Goal: Task Accomplishment & Management: Use online tool/utility

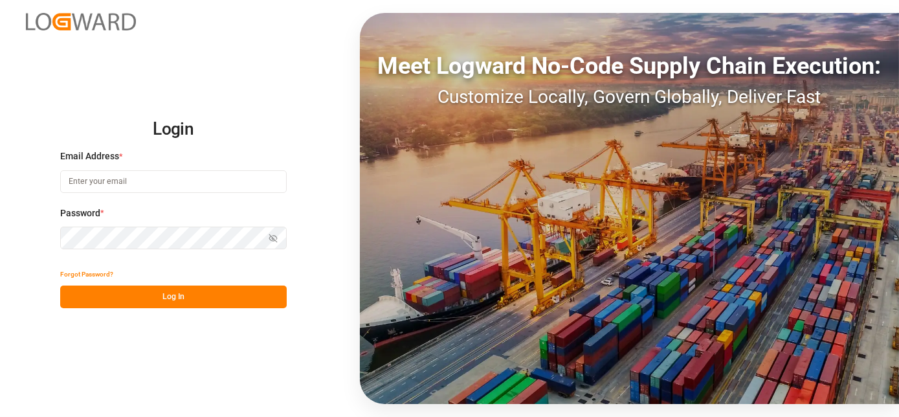
type input "[EMAIL_ADDRESS][PERSON_NAME][DOMAIN_NAME]"
click at [104, 293] on button "Log In" at bounding box center [173, 296] width 226 height 23
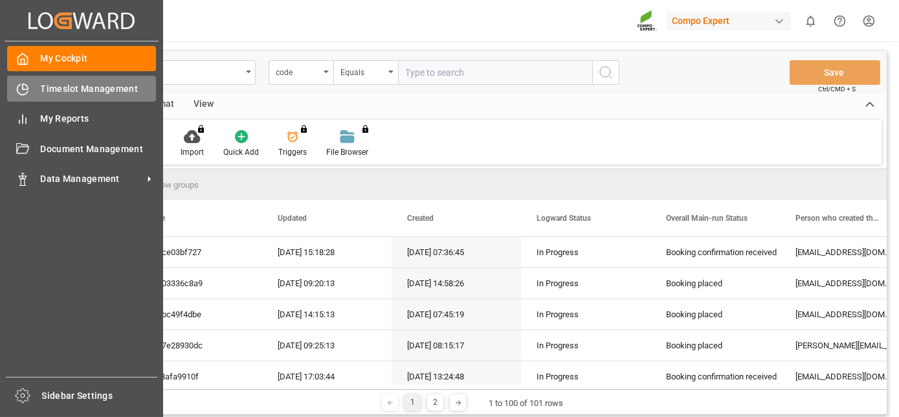
click at [33, 94] on div "Timeslot Management Timeslot Management" at bounding box center [81, 88] width 149 height 25
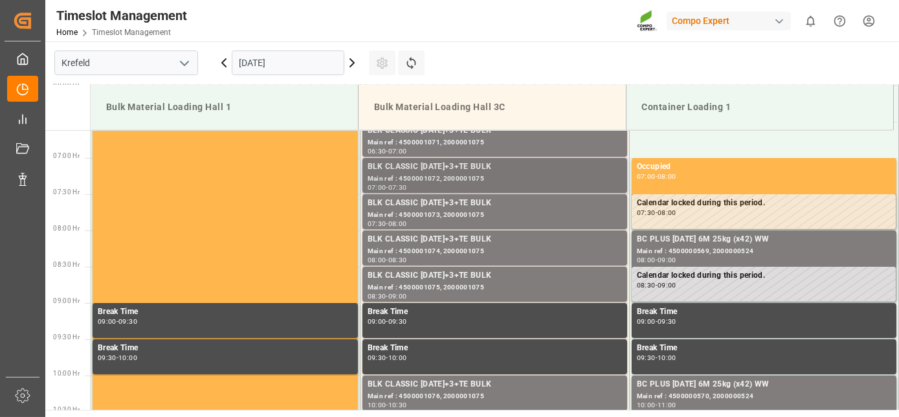
scroll to position [498, 0]
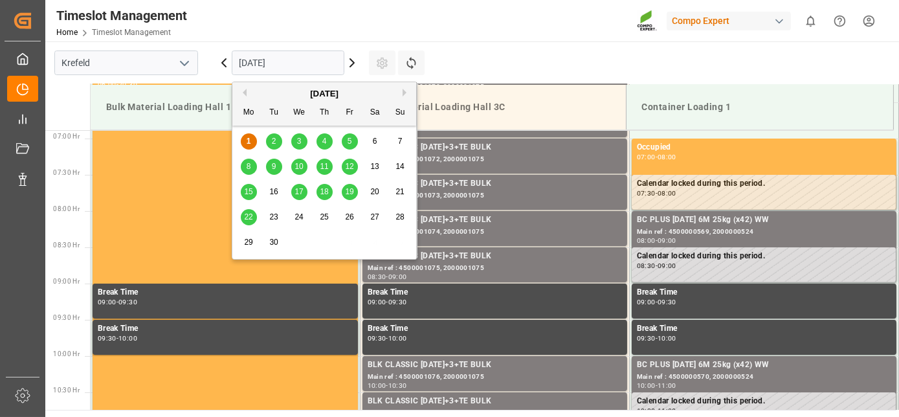
click at [305, 69] on input "[DATE]" at bounding box center [288, 62] width 113 height 25
click at [504, 45] on main "[GEOGRAPHIC_DATA] [DATE] Settings Refresh Time Slots Bulk Material Loading Hall…" at bounding box center [470, 225] width 851 height 368
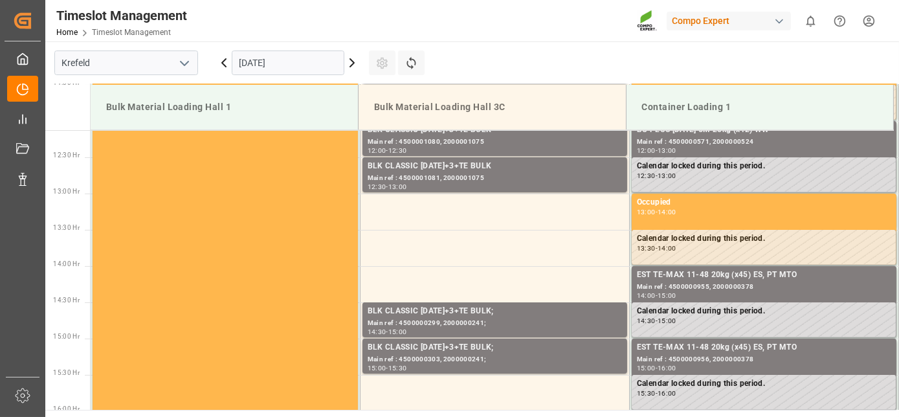
scroll to position [881, 0]
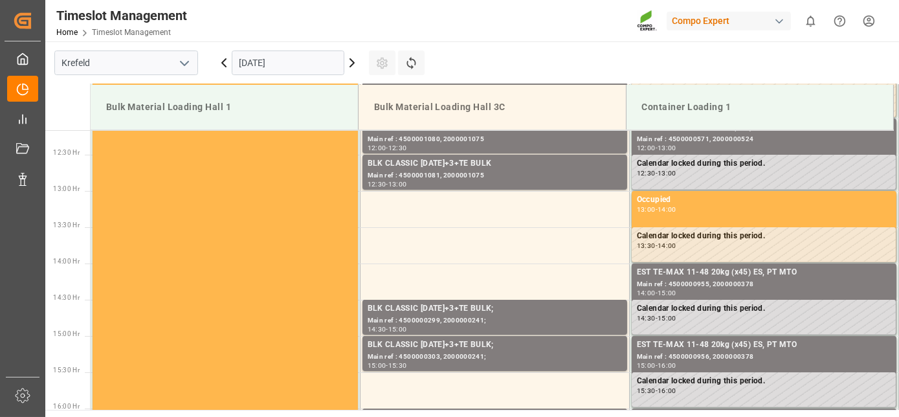
click at [353, 63] on icon at bounding box center [352, 63] width 4 height 8
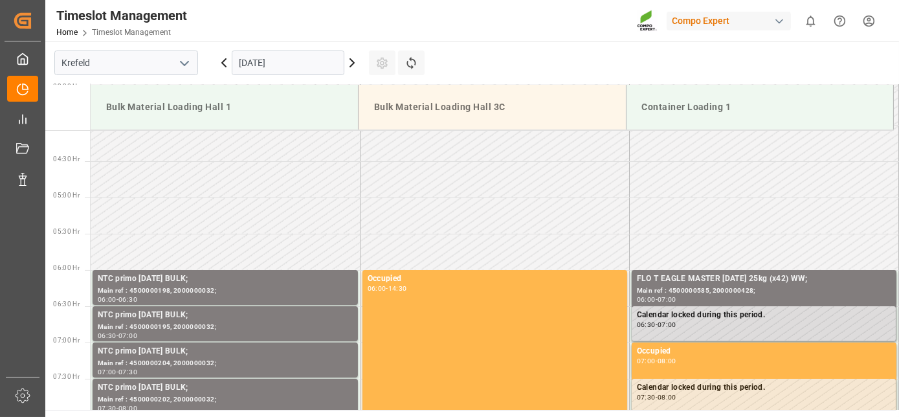
scroll to position [253, 0]
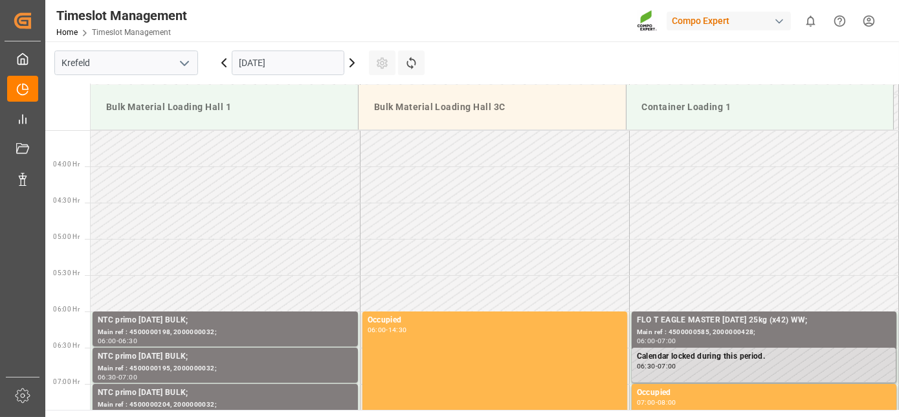
click at [351, 71] on div "[DATE]" at bounding box center [288, 62] width 162 height 43
click at [355, 65] on icon at bounding box center [352, 63] width 16 height 16
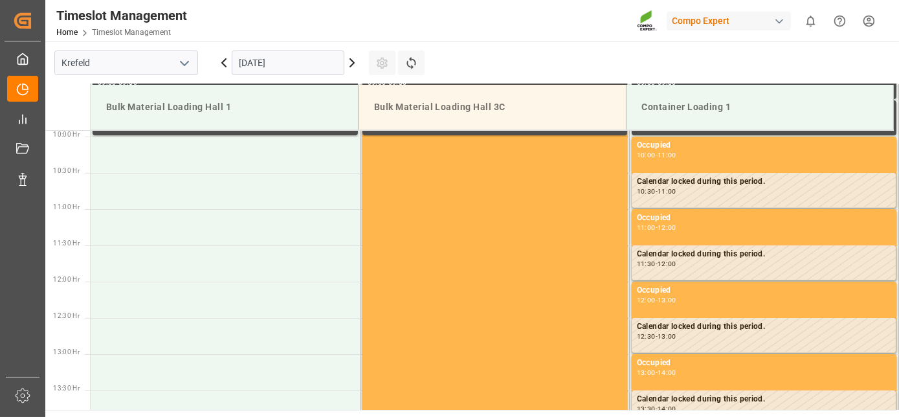
scroll to position [700, 0]
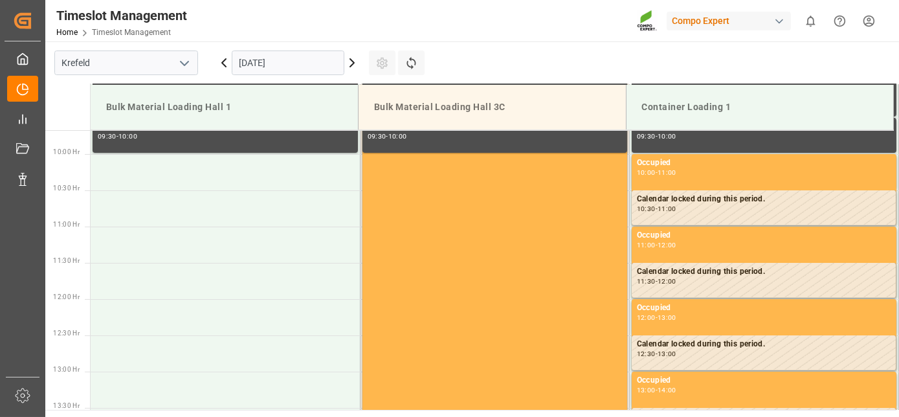
click at [311, 58] on input "[DATE]" at bounding box center [288, 62] width 113 height 25
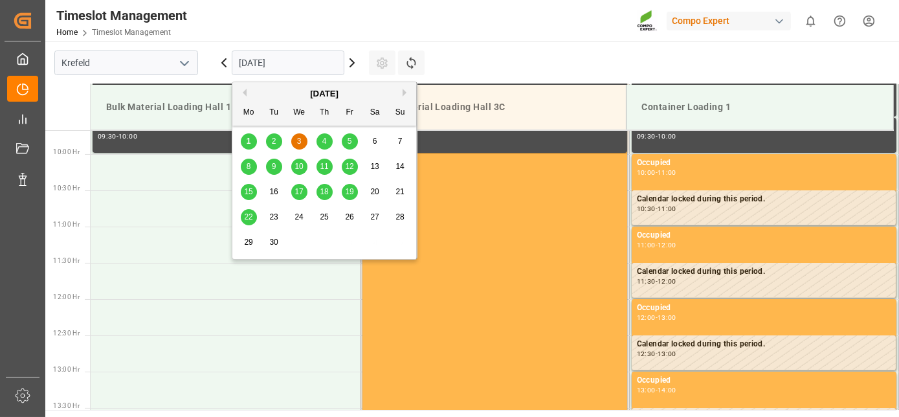
click at [318, 144] on div "4" at bounding box center [324, 142] width 16 height 16
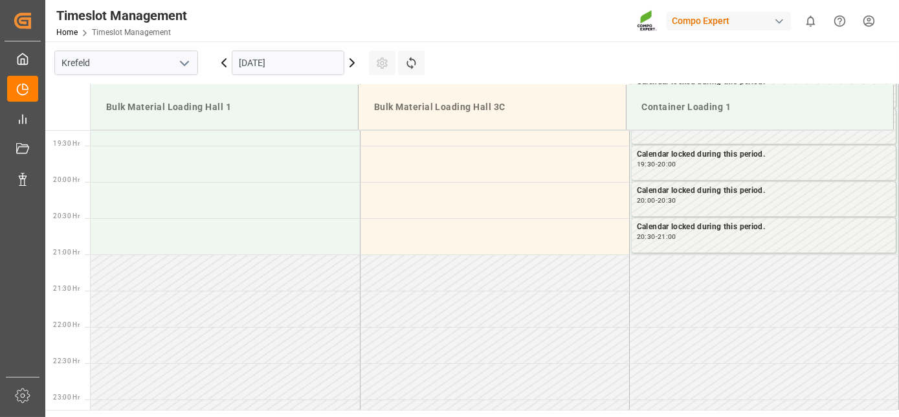
drag, startPoint x: 320, startPoint y: 147, endPoint x: 325, endPoint y: 223, distance: 75.9
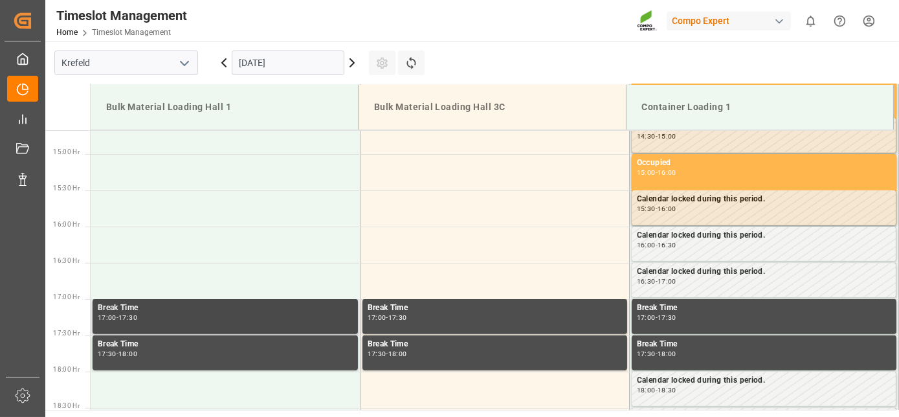
scroll to position [941, 0]
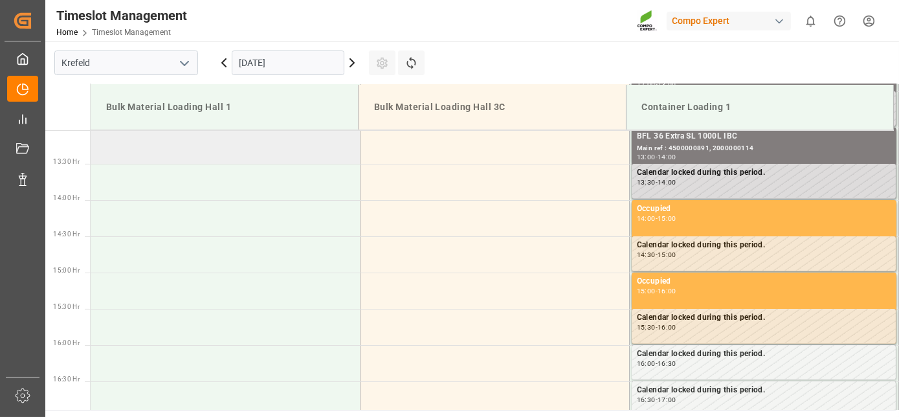
drag, startPoint x: 325, startPoint y: 223, endPoint x: 319, endPoint y: 143, distance: 79.8
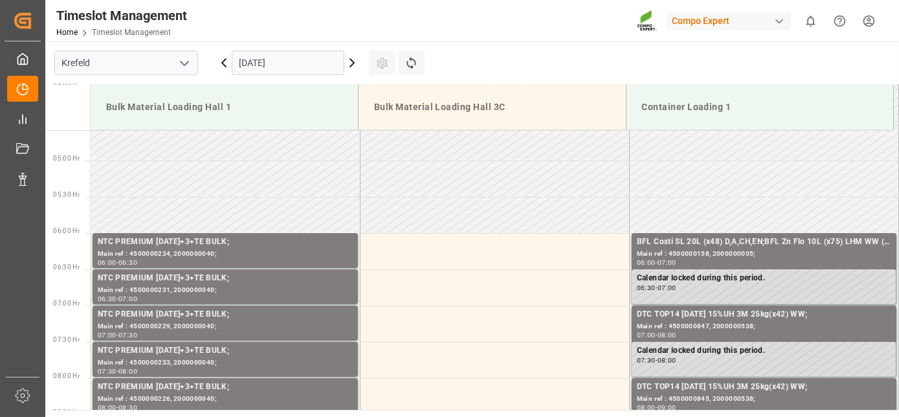
drag, startPoint x: 372, startPoint y: 188, endPoint x: 335, endPoint y: 102, distance: 93.6
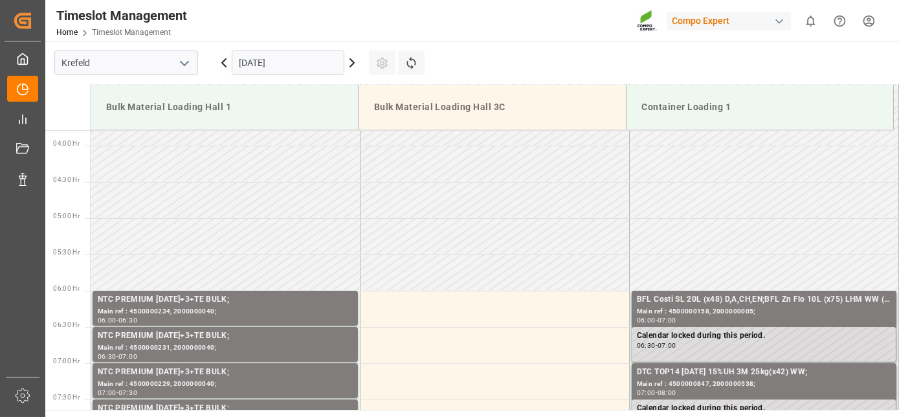
click at [350, 62] on icon at bounding box center [352, 63] width 16 height 16
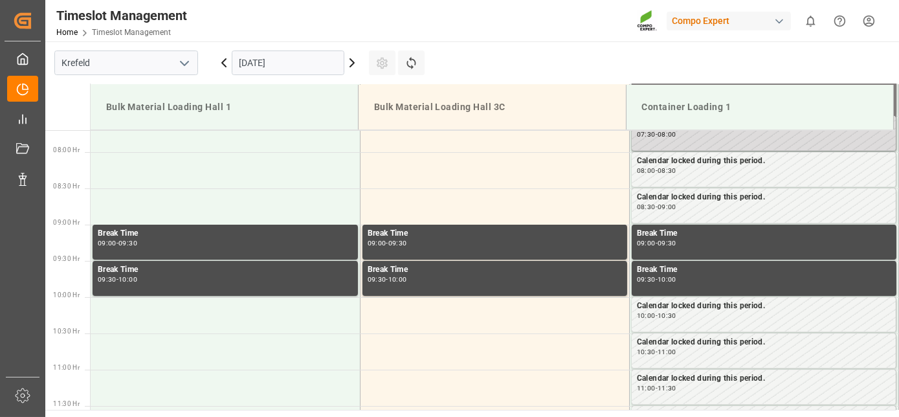
scroll to position [571, 0]
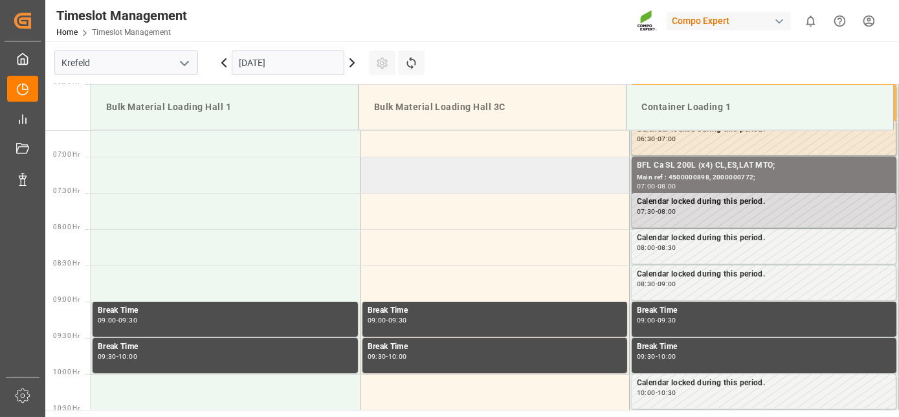
drag, startPoint x: 464, startPoint y: 247, endPoint x: 448, endPoint y: 164, distance: 84.4
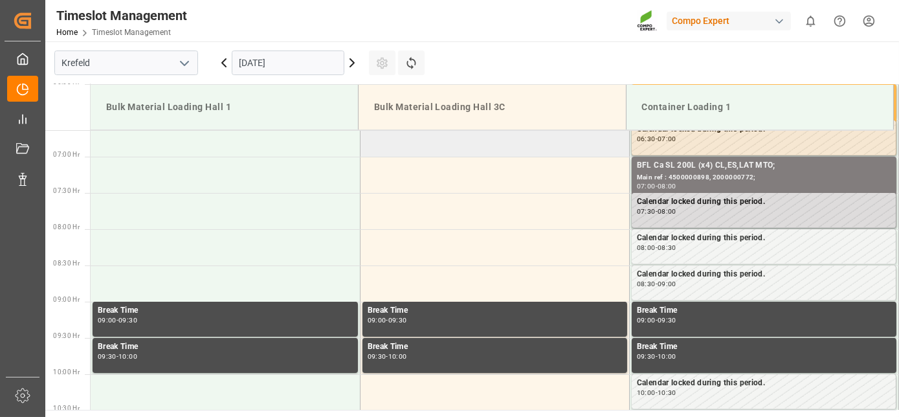
scroll to position [437, 0]
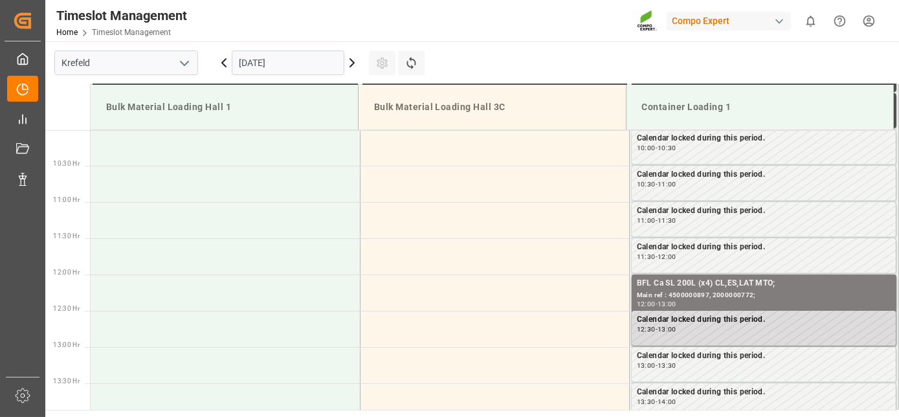
drag, startPoint x: 441, startPoint y: 179, endPoint x: 447, endPoint y: 223, distance: 44.4
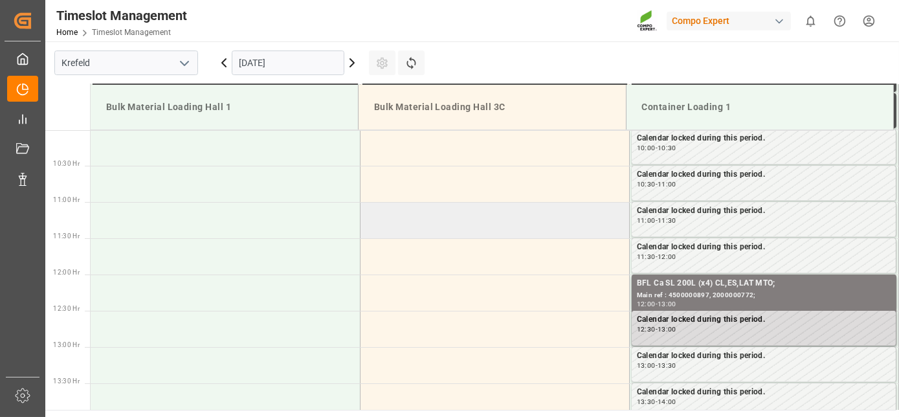
scroll to position [735, 0]
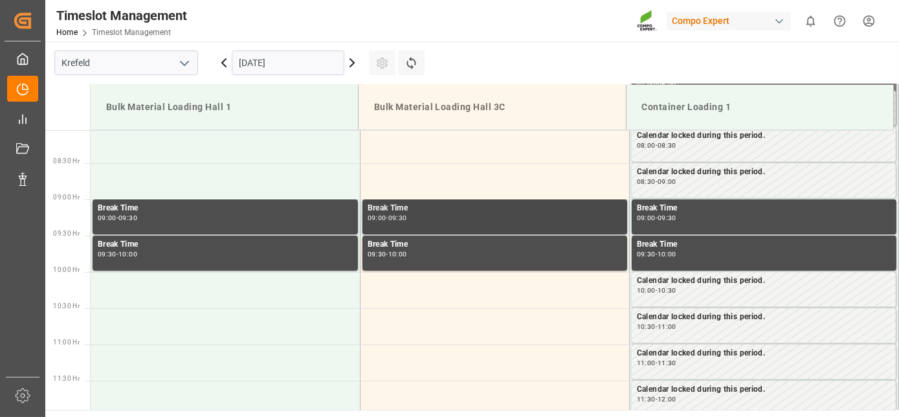
drag, startPoint x: 443, startPoint y: 219, endPoint x: 410, endPoint y: 169, distance: 60.3
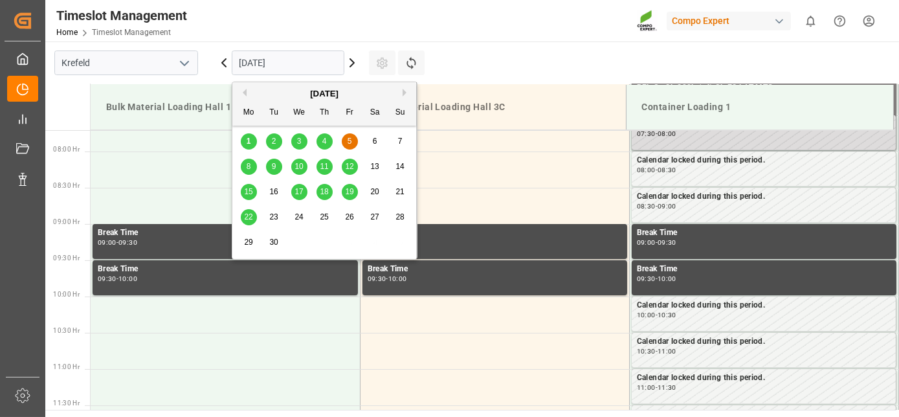
click at [317, 61] on input "[DATE]" at bounding box center [288, 62] width 113 height 25
click at [322, 175] on div "8 9 10 11 12 13 14" at bounding box center [324, 166] width 177 height 25
click at [326, 188] on span "18" at bounding box center [324, 191] width 8 height 9
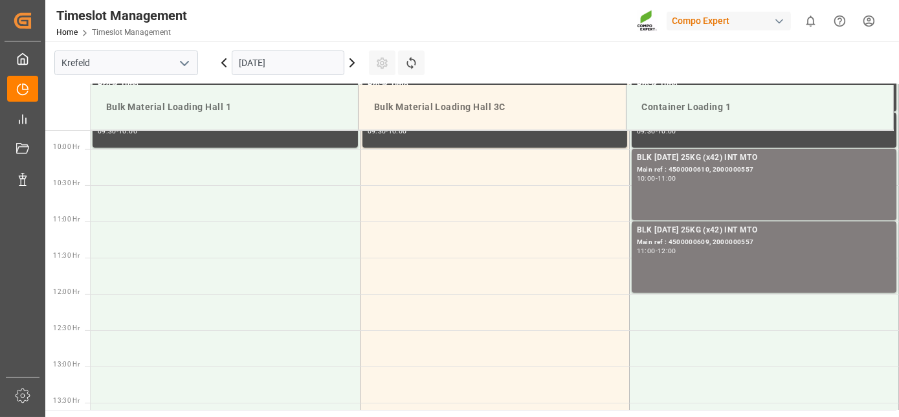
scroll to position [837, 0]
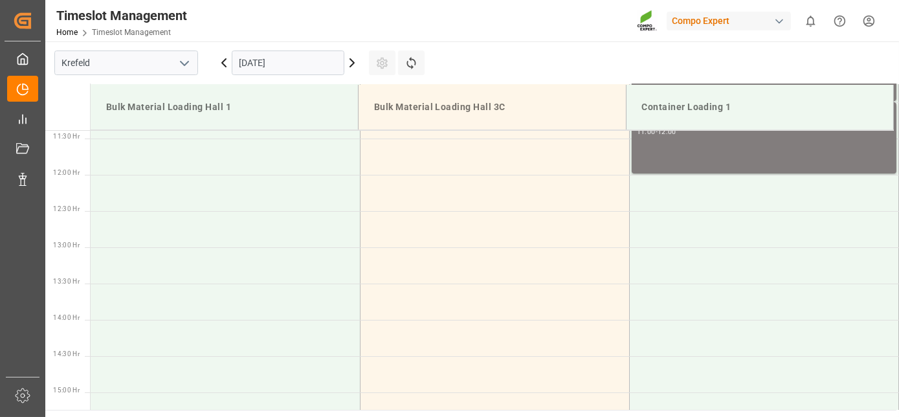
drag, startPoint x: 608, startPoint y: 320, endPoint x: 564, endPoint y: 412, distance: 102.7
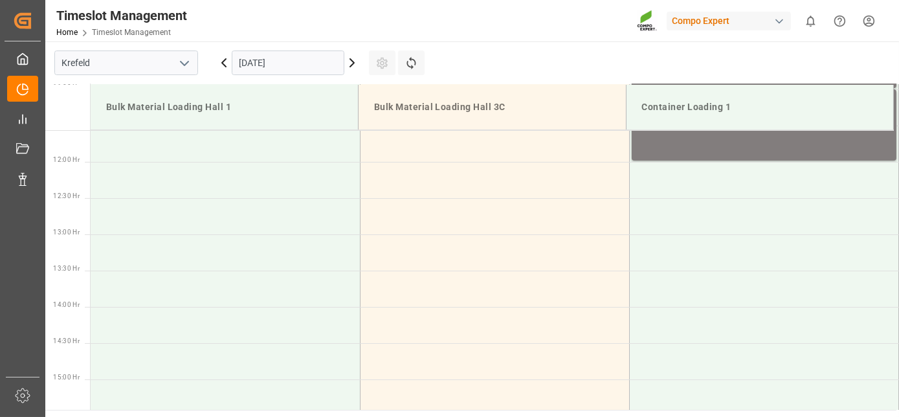
click at [259, 69] on input "[DATE]" at bounding box center [288, 62] width 113 height 25
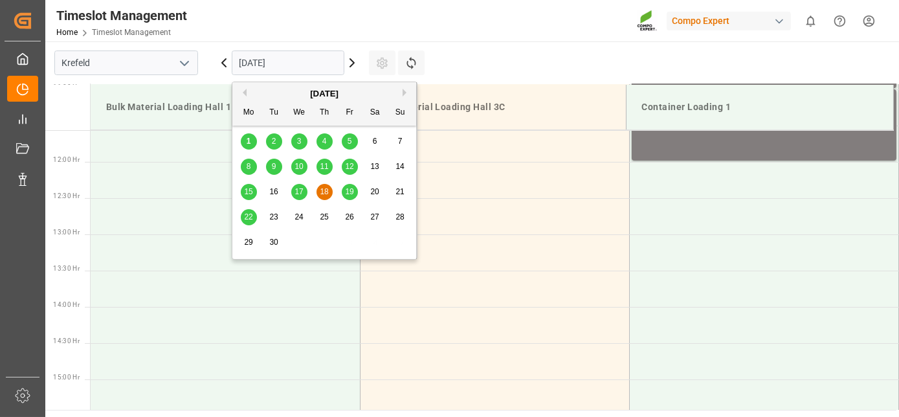
click at [327, 138] on div "4" at bounding box center [324, 142] width 16 height 16
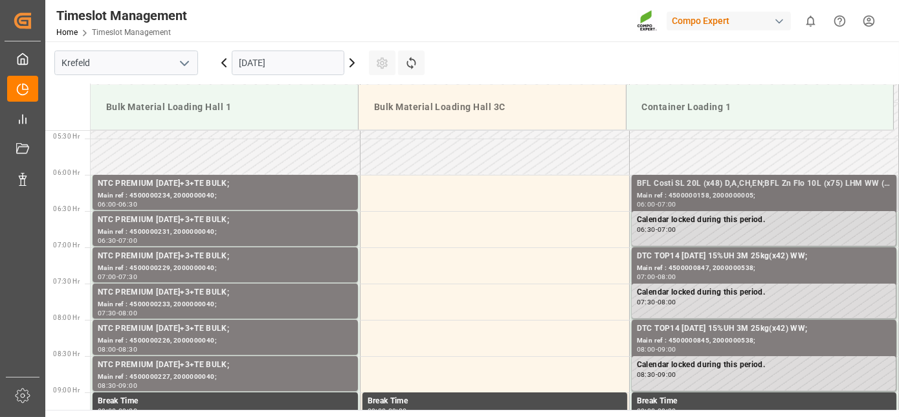
scroll to position [355, 0]
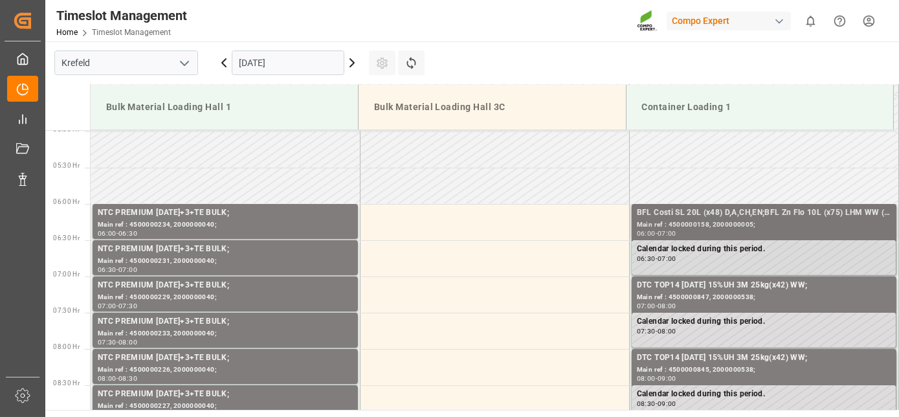
drag, startPoint x: 700, startPoint y: 224, endPoint x: 704, endPoint y: 172, distance: 51.9
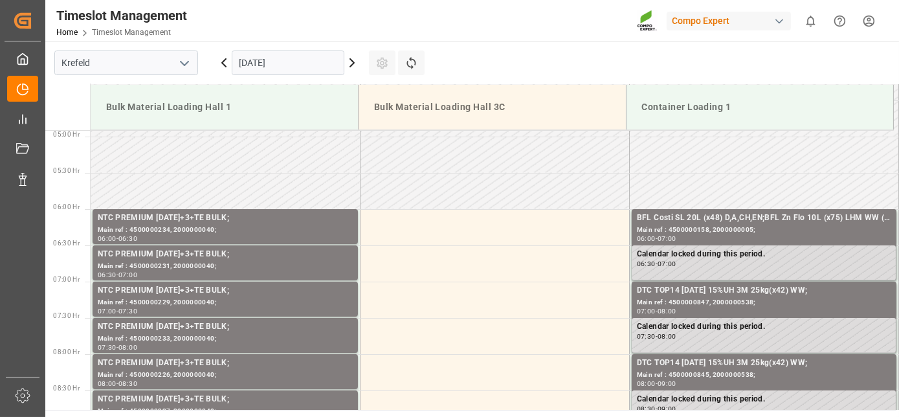
click at [321, 51] on input "[DATE]" at bounding box center [288, 62] width 113 height 25
click at [599, 83] on td at bounding box center [494, 82] width 269 height 36
drag, startPoint x: 597, startPoint y: 90, endPoint x: 576, endPoint y: 146, distance: 59.6
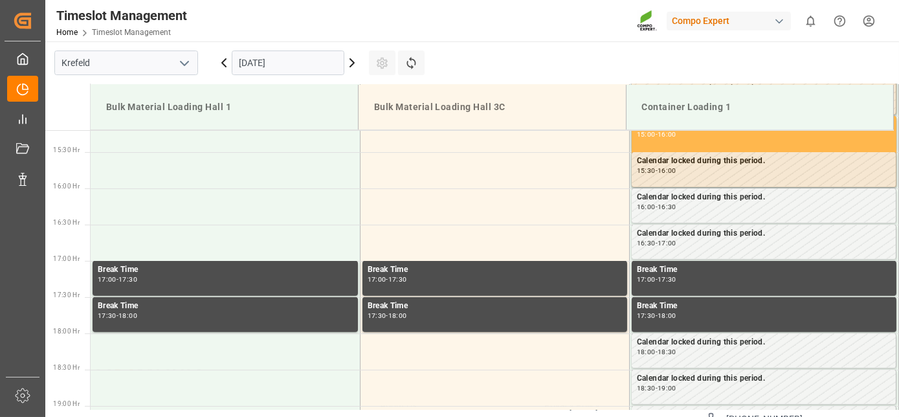
drag, startPoint x: 454, startPoint y: 214, endPoint x: 462, endPoint y: 282, distance: 69.1
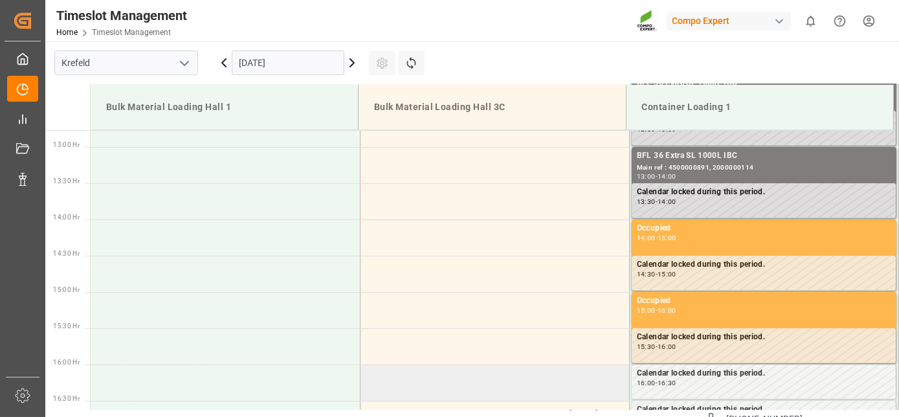
drag, startPoint x: 462, startPoint y: 282, endPoint x: 445, endPoint y: 224, distance: 60.6
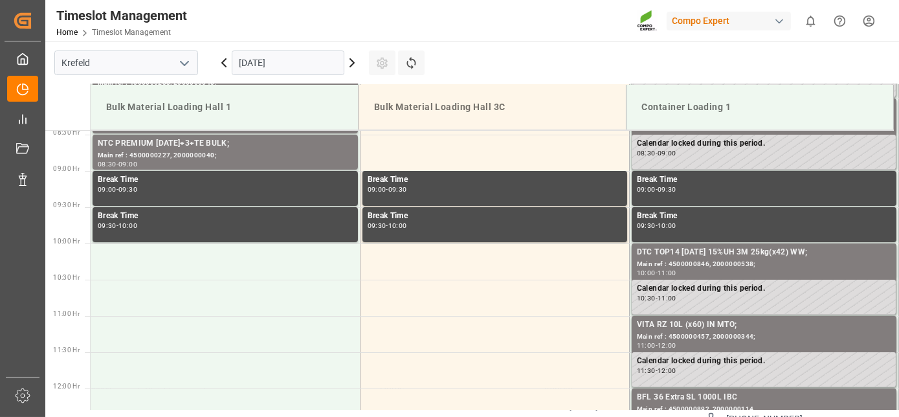
scroll to position [577, 0]
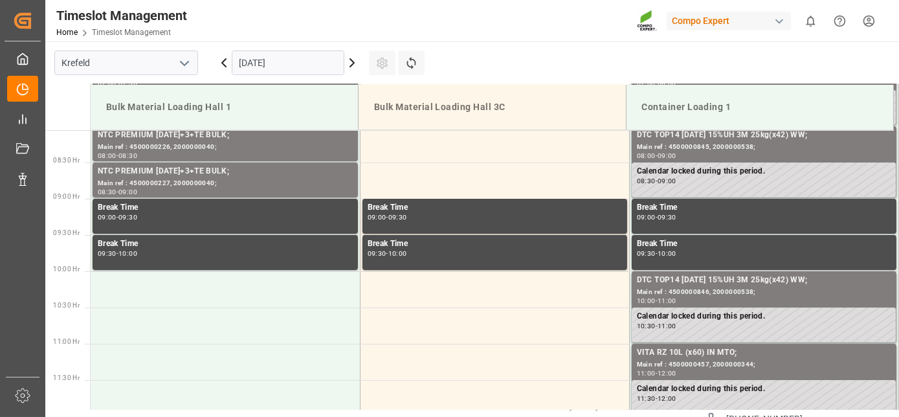
drag, startPoint x: 445, startPoint y: 224, endPoint x: 428, endPoint y: 166, distance: 60.8
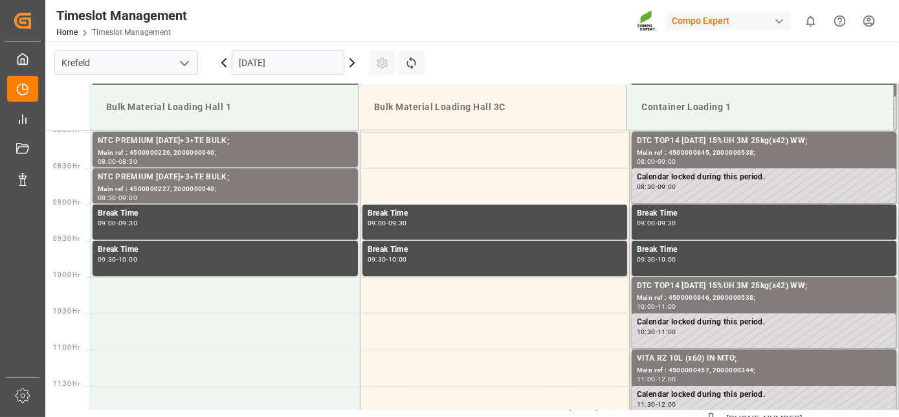
click at [251, 51] on input "[DATE]" at bounding box center [288, 62] width 113 height 25
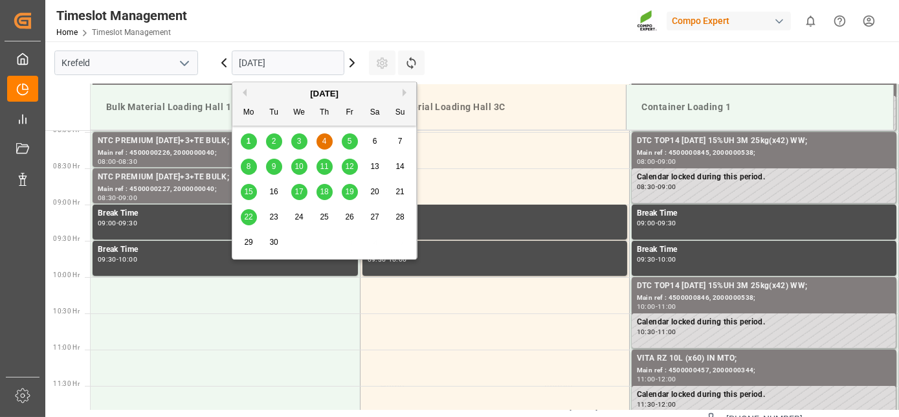
click at [296, 141] on div "3" at bounding box center [299, 142] width 16 height 16
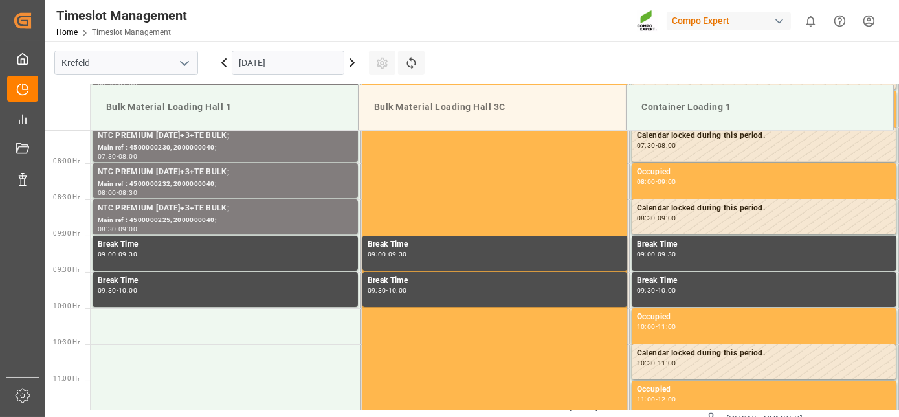
scroll to position [643, 0]
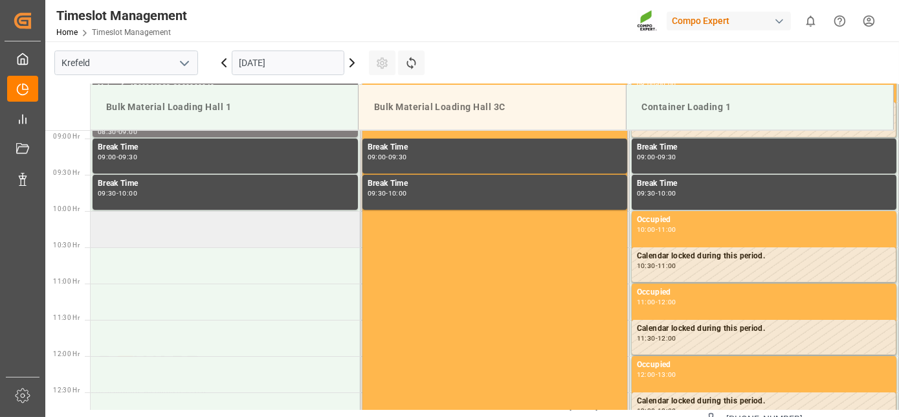
drag, startPoint x: 294, startPoint y: 138, endPoint x: 292, endPoint y: 218, distance: 80.3
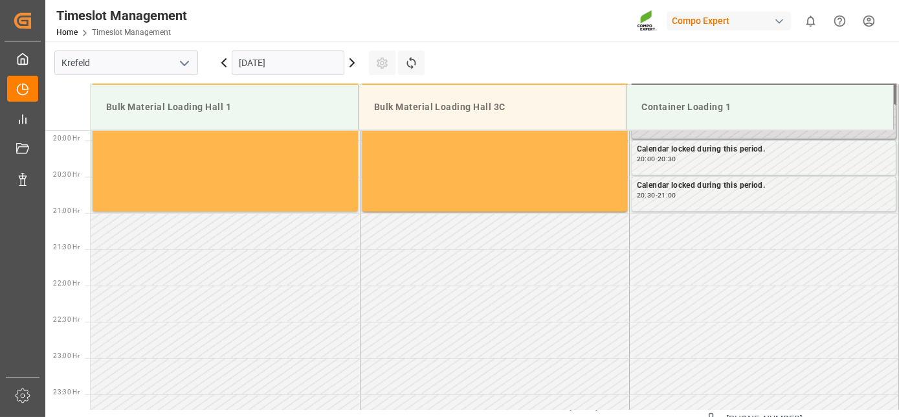
drag, startPoint x: 292, startPoint y: 218, endPoint x: 292, endPoint y: 292, distance: 74.4
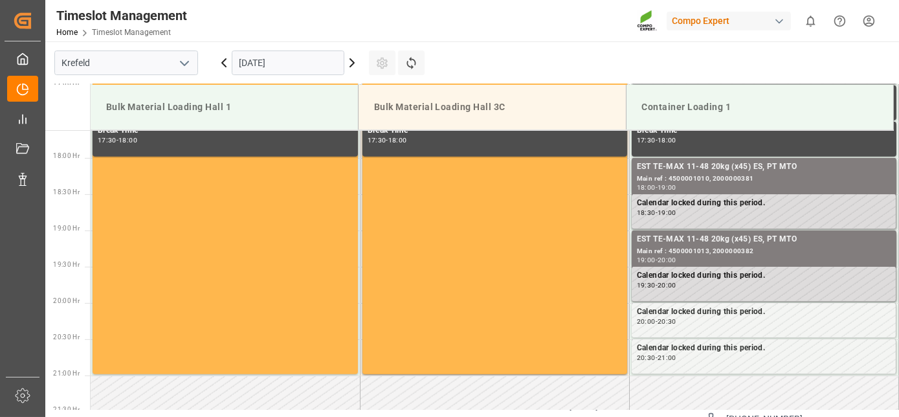
scroll to position [395, 0]
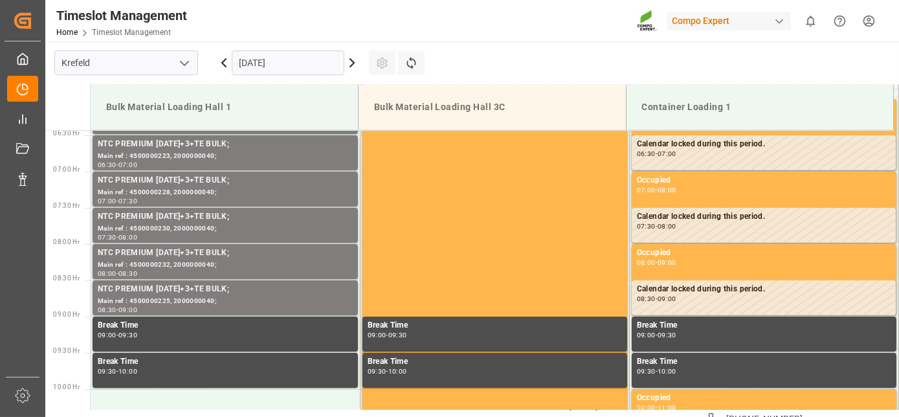
drag, startPoint x: 292, startPoint y: 292, endPoint x: 289, endPoint y: 95, distance: 197.4
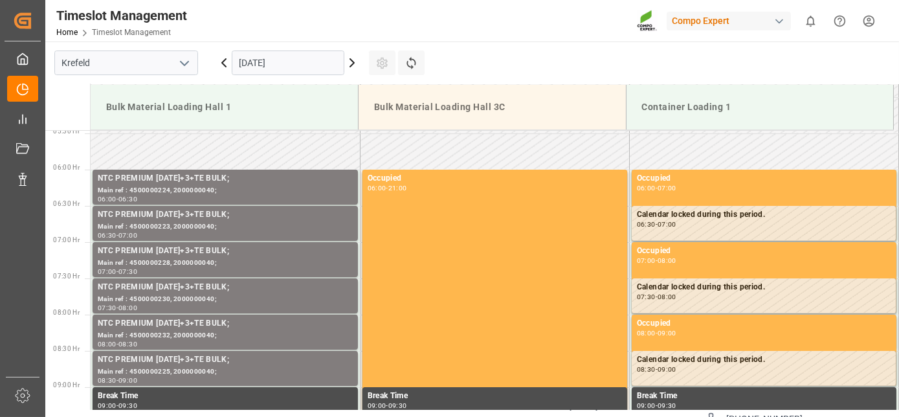
click at [282, 67] on input "[DATE]" at bounding box center [288, 62] width 113 height 25
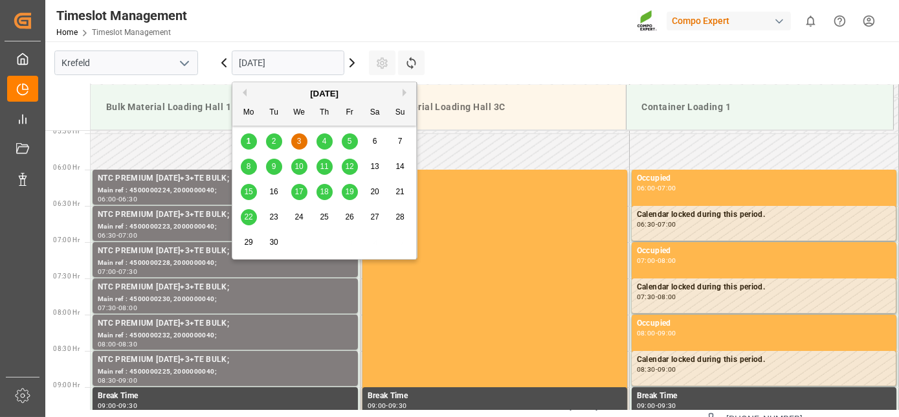
click at [344, 140] on div "5" at bounding box center [350, 142] width 16 height 16
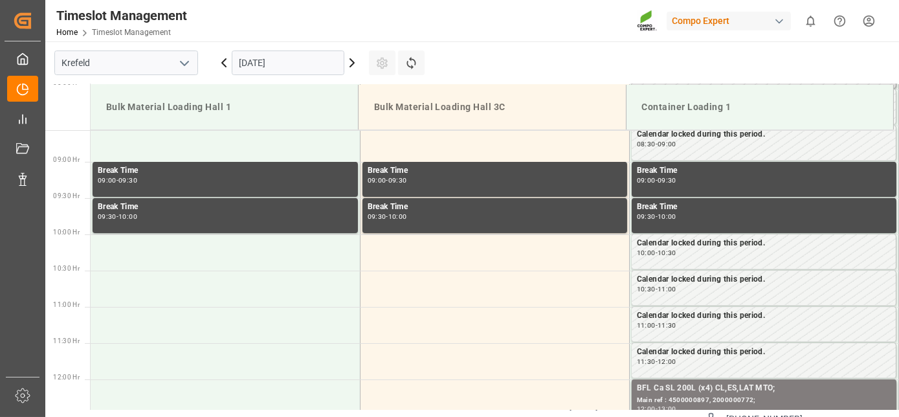
scroll to position [643, 0]
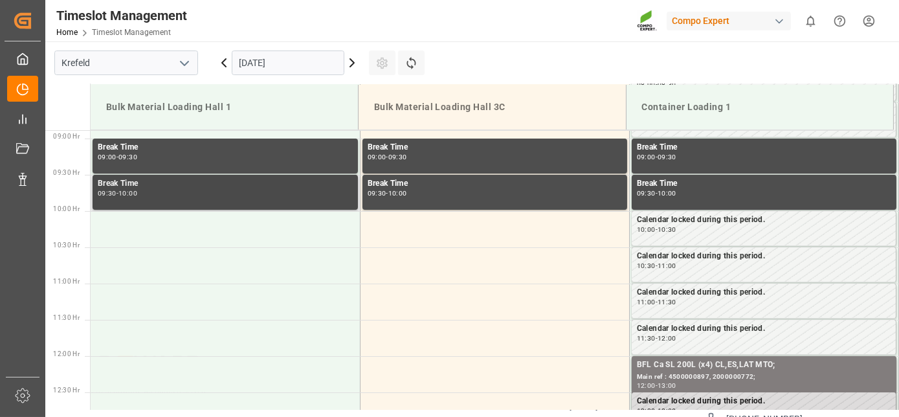
drag, startPoint x: 337, startPoint y: 142, endPoint x: 328, endPoint y: 182, distance: 41.8
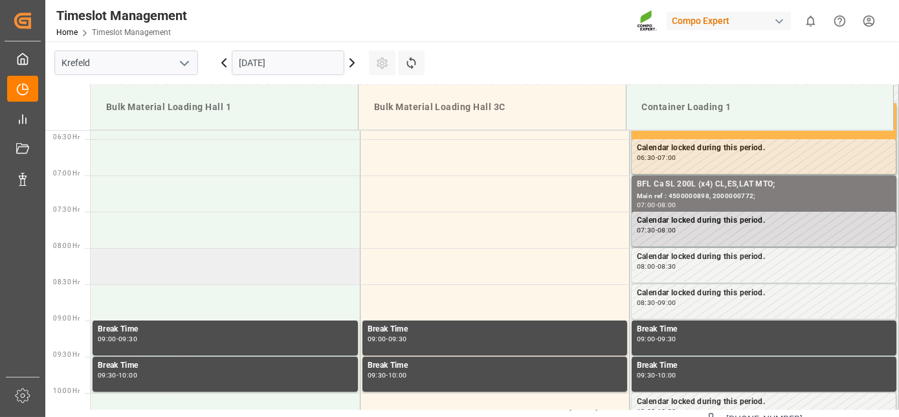
drag, startPoint x: 328, startPoint y: 182, endPoint x: 318, endPoint y: 135, distance: 48.4
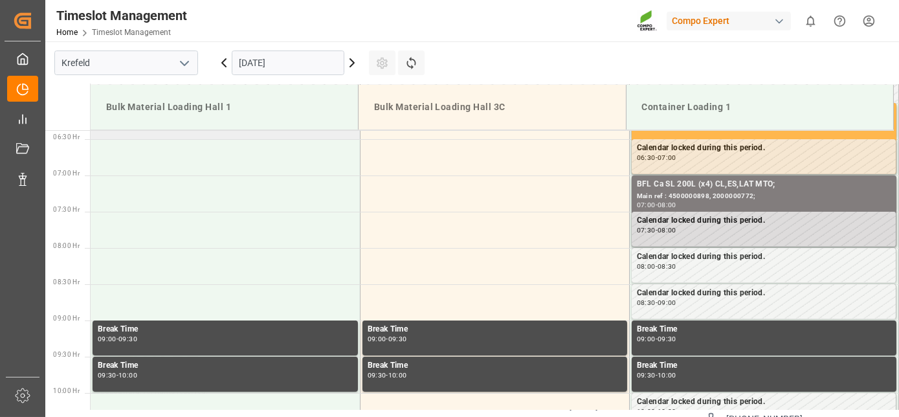
scroll to position [446, 0]
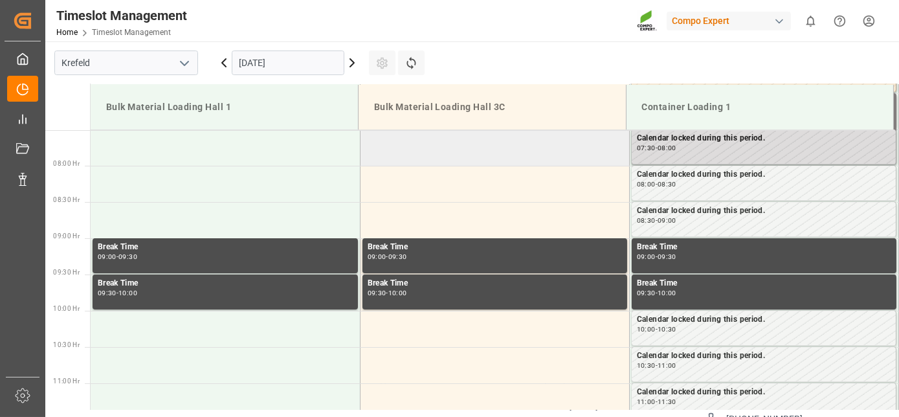
drag, startPoint x: 443, startPoint y: 208, endPoint x: 448, endPoint y: 247, distance: 39.2
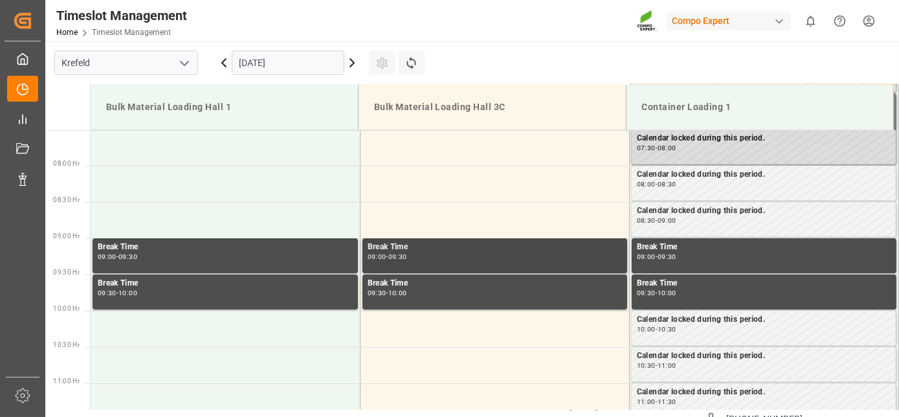
scroll to position [553, 0]
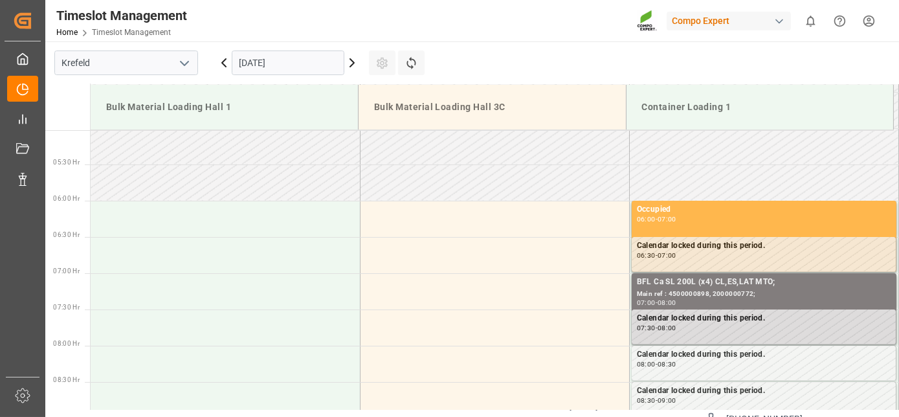
drag, startPoint x: 400, startPoint y: 205, endPoint x: 360, endPoint y: 76, distance: 135.3
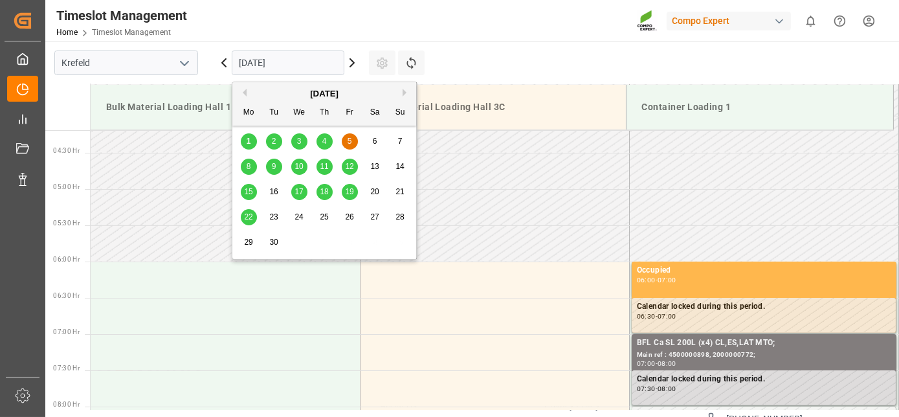
click at [323, 58] on input "[DATE]" at bounding box center [288, 62] width 113 height 25
click at [556, 62] on main "[GEOGRAPHIC_DATA] [DATE] Settings Refresh Time Slots Bulk Material Loading Hall…" at bounding box center [470, 152] width 851 height 368
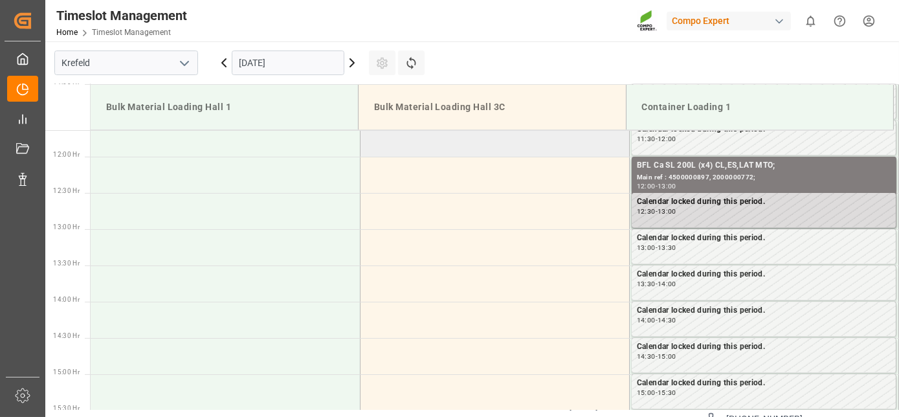
drag, startPoint x: 530, startPoint y: 165, endPoint x: 526, endPoint y: 214, distance: 48.7
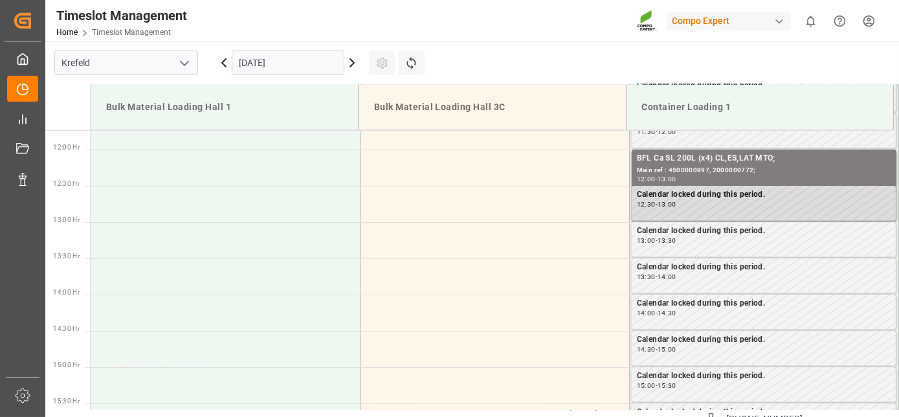
scroll to position [754, 0]
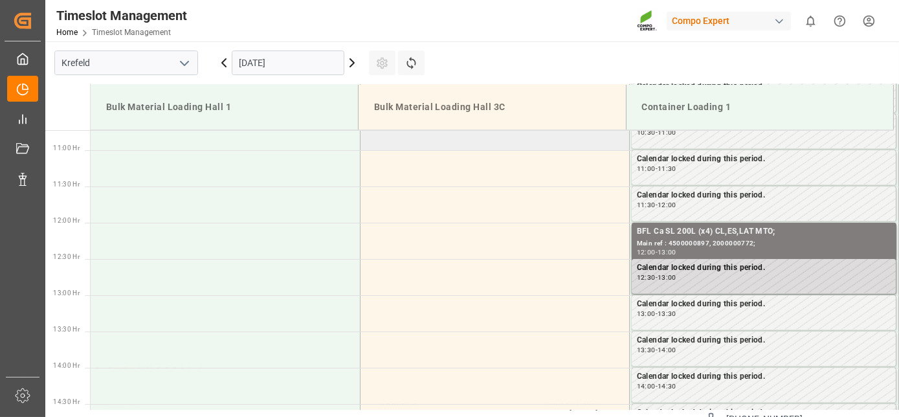
drag, startPoint x: 509, startPoint y: 233, endPoint x: 472, endPoint y: 164, distance: 78.1
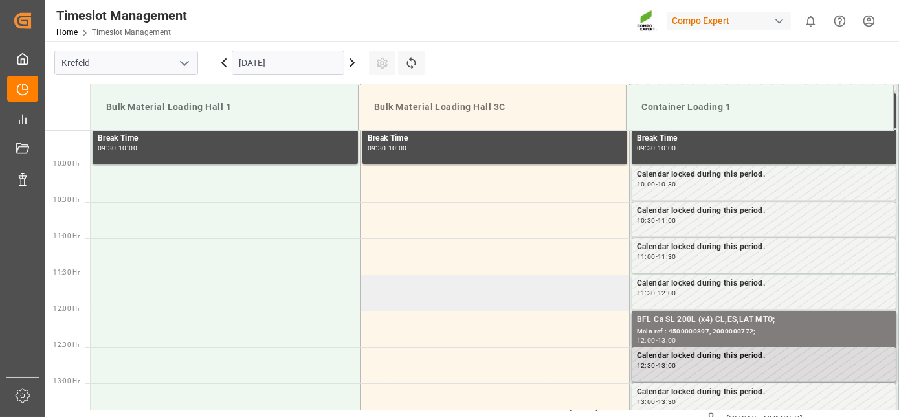
drag, startPoint x: 454, startPoint y: 348, endPoint x: 461, endPoint y: 311, distance: 37.6
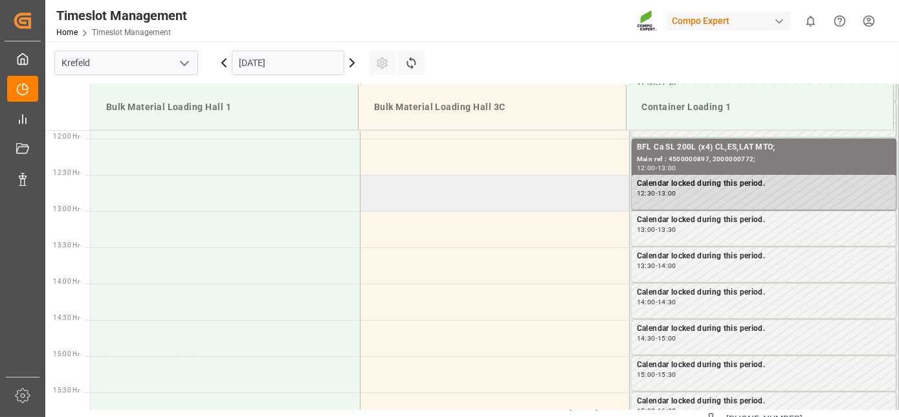
drag, startPoint x: 461, startPoint y: 311, endPoint x: 461, endPoint y: 346, distance: 34.9
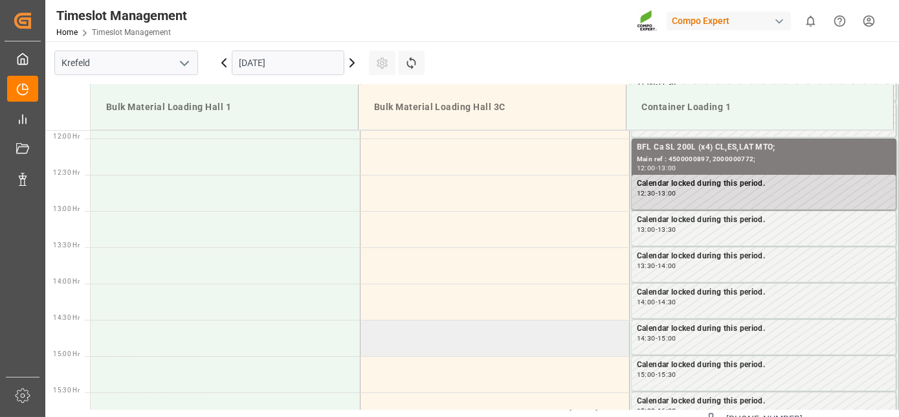
scroll to position [865, 0]
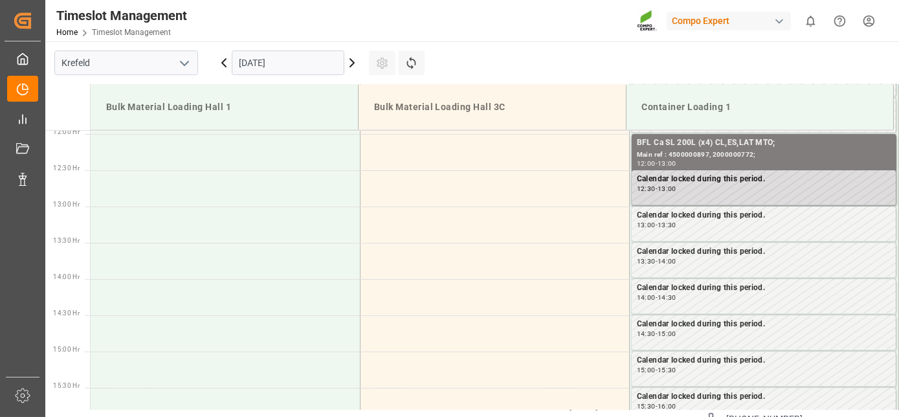
click at [509, 52] on main "[GEOGRAPHIC_DATA] [DATE] Settings Refresh Time Slots Bulk Material Loading Hall…" at bounding box center [470, 152] width 851 height 368
drag, startPoint x: 716, startPoint y: 128, endPoint x: 678, endPoint y: 45, distance: 90.9
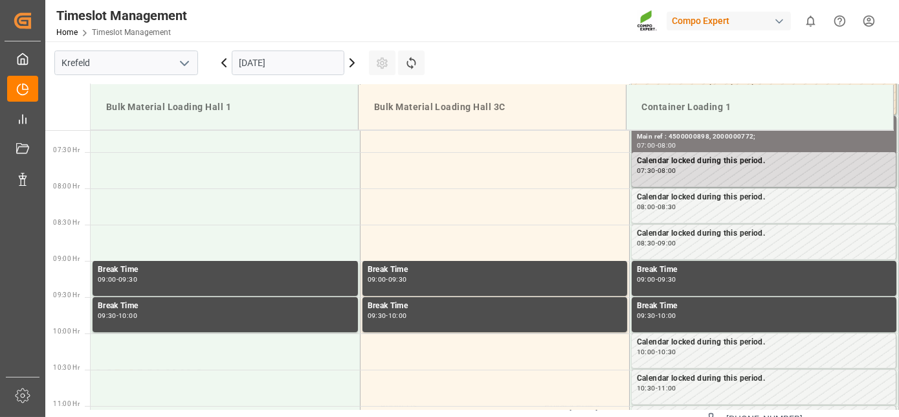
drag, startPoint x: 552, startPoint y: 298, endPoint x: 550, endPoint y: 225, distance: 73.8
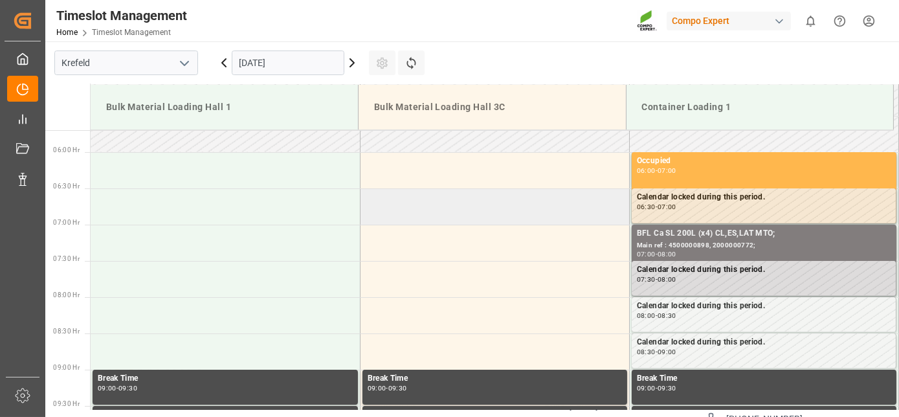
drag, startPoint x: 545, startPoint y: 271, endPoint x: 538, endPoint y: 215, distance: 56.7
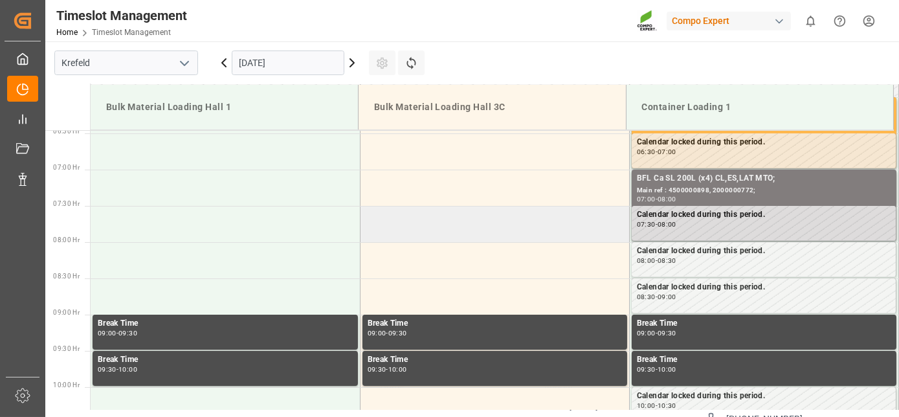
drag, startPoint x: 538, startPoint y: 215, endPoint x: 538, endPoint y: 250, distance: 34.9
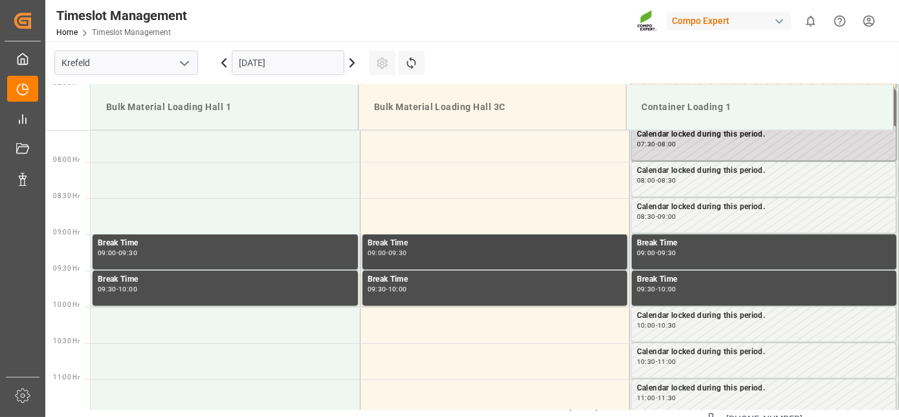
drag, startPoint x: 538, startPoint y: 254, endPoint x: 542, endPoint y: 305, distance: 51.2
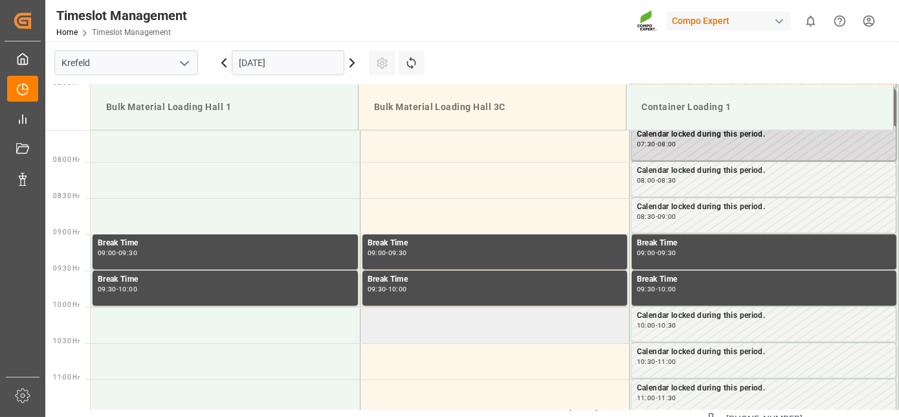
scroll to position [563, 0]
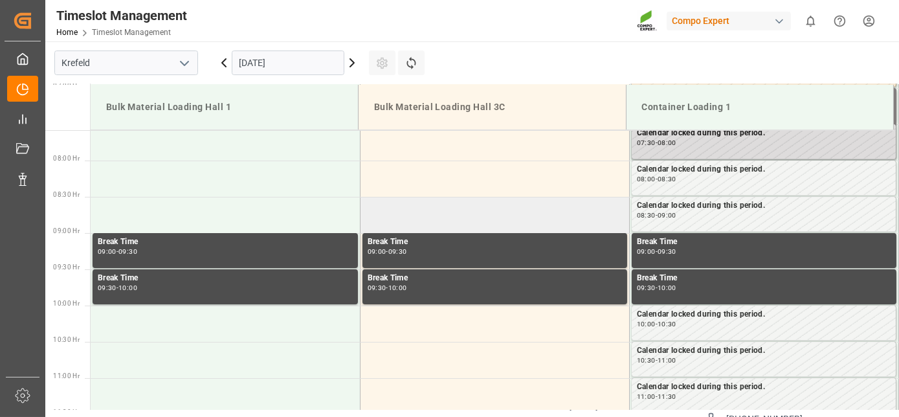
drag, startPoint x: 582, startPoint y: 254, endPoint x: 575, endPoint y: 221, distance: 33.6
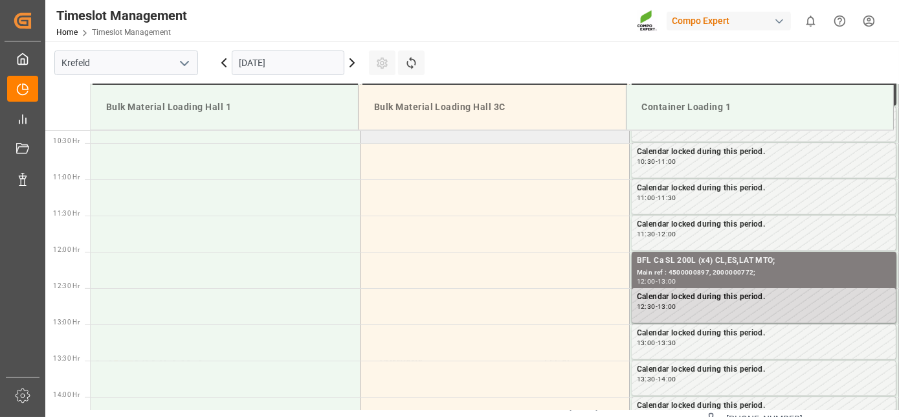
drag, startPoint x: 585, startPoint y: 195, endPoint x: 573, endPoint y: 253, distance: 59.5
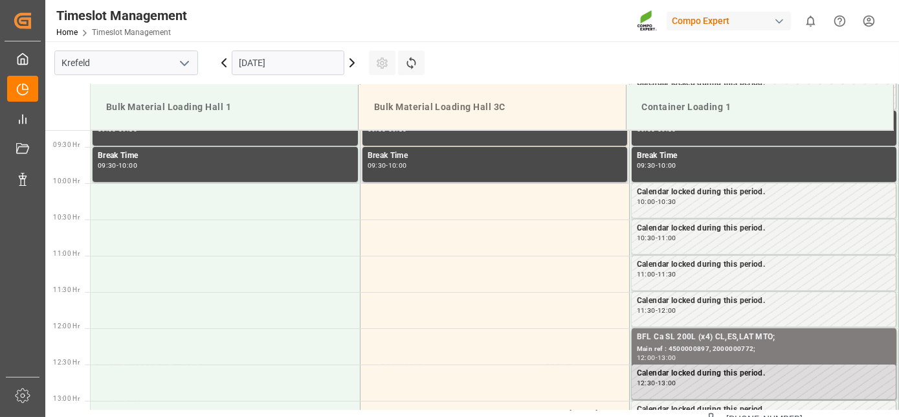
drag, startPoint x: 578, startPoint y: 265, endPoint x: 562, endPoint y: 198, distance: 69.2
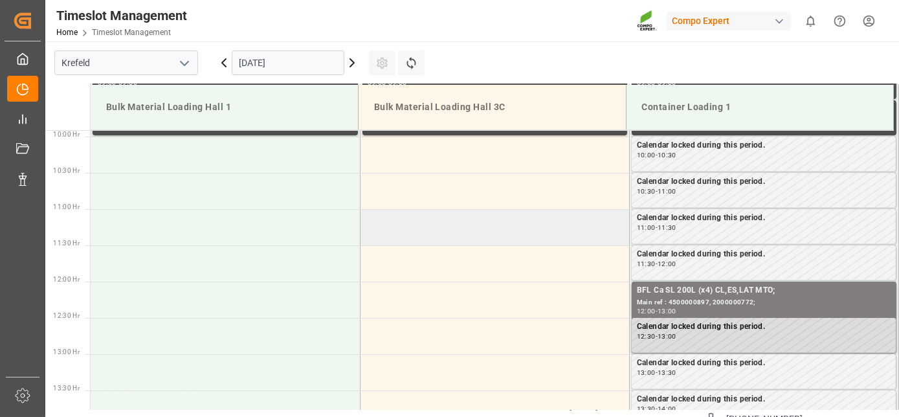
drag, startPoint x: 559, startPoint y: 208, endPoint x: 556, endPoint y: 260, distance: 51.8
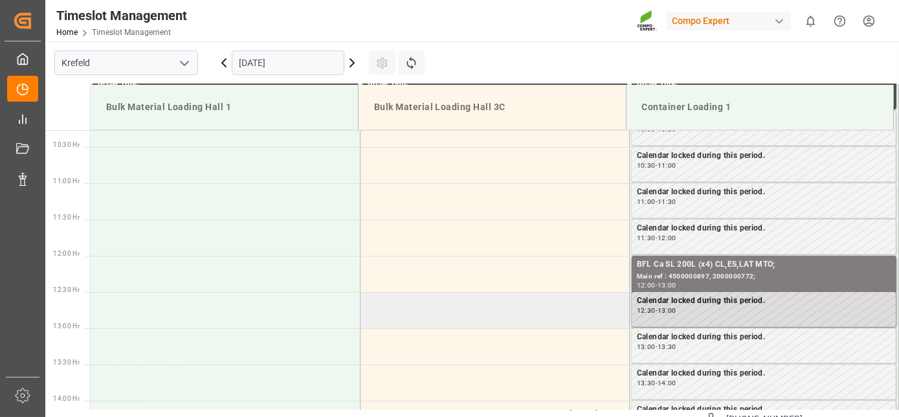
drag, startPoint x: 602, startPoint y: 290, endPoint x: 597, endPoint y: 319, distance: 29.5
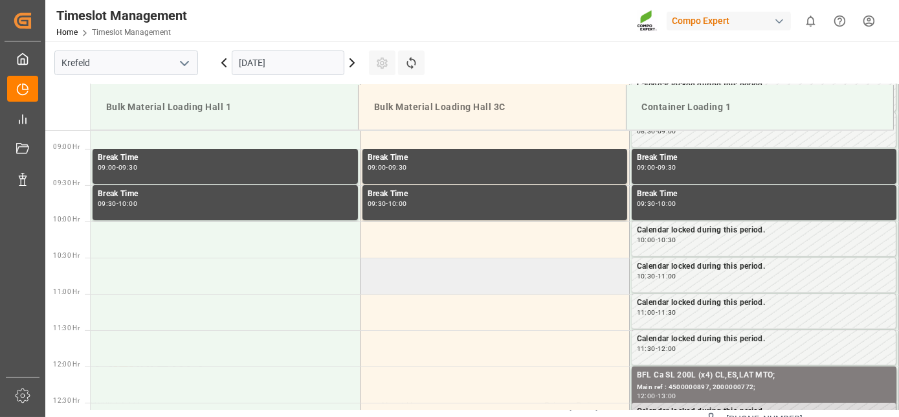
drag, startPoint x: 593, startPoint y: 320, endPoint x: 583, endPoint y: 245, distance: 75.8
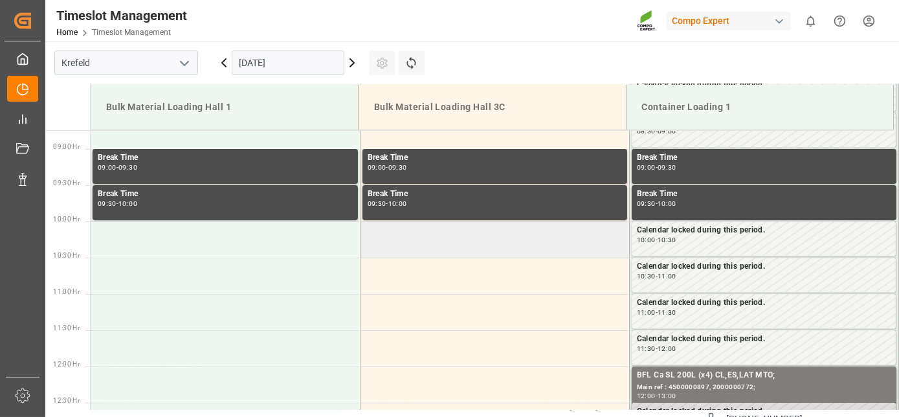
scroll to position [616, 0]
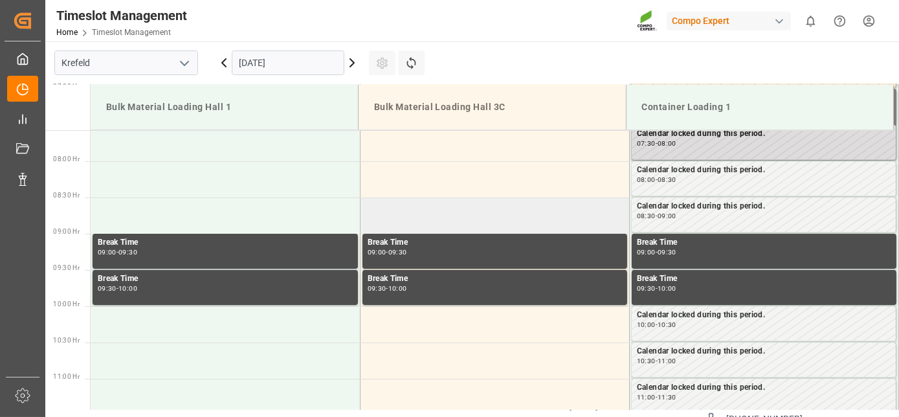
drag, startPoint x: 575, startPoint y: 266, endPoint x: 576, endPoint y: 225, distance: 40.8
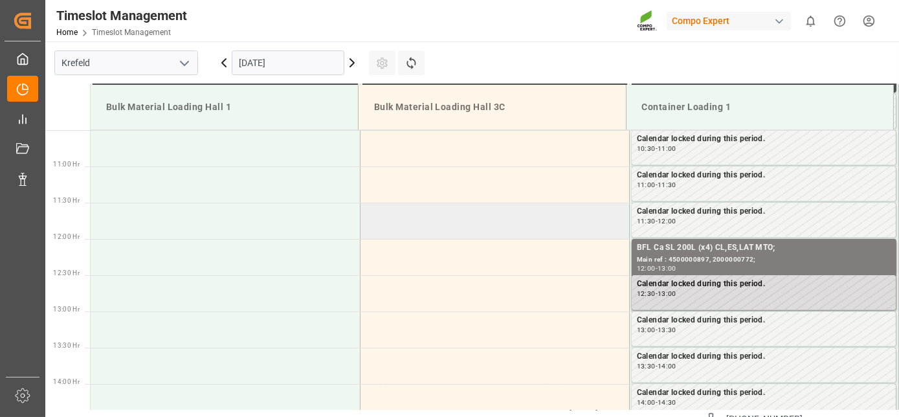
drag, startPoint x: 572, startPoint y: 255, endPoint x: 576, endPoint y: 312, distance: 57.1
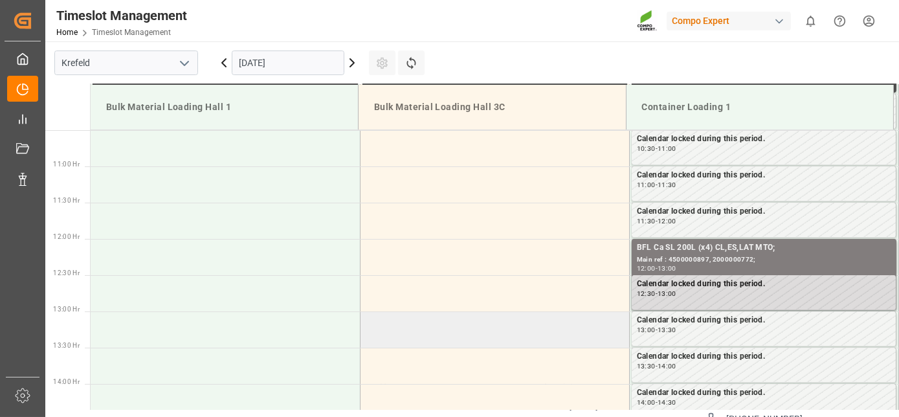
scroll to position [778, 0]
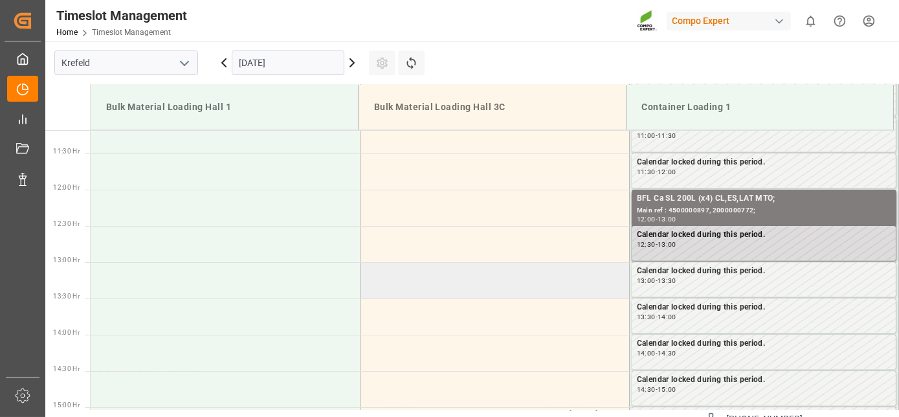
drag, startPoint x: 568, startPoint y: 285, endPoint x: 569, endPoint y: 309, distance: 24.0
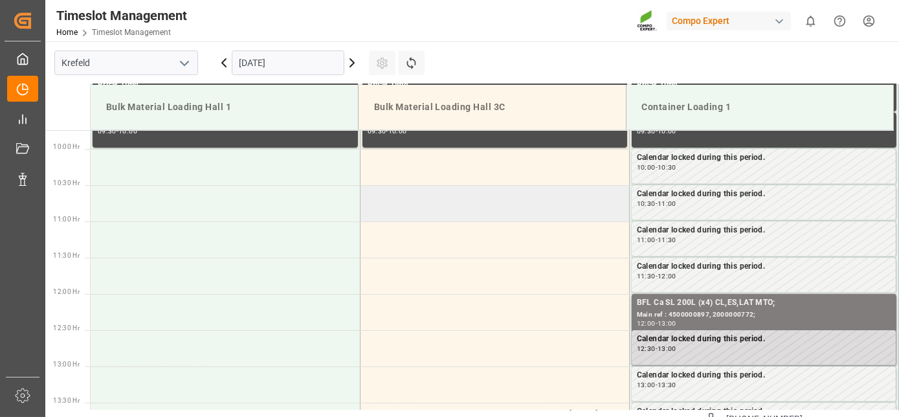
drag, startPoint x: 569, startPoint y: 309, endPoint x: 569, endPoint y: 245, distance: 63.4
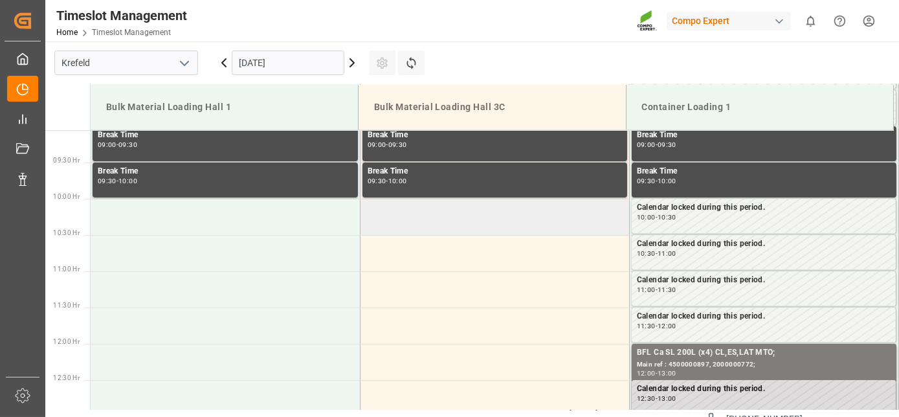
drag, startPoint x: 559, startPoint y: 272, endPoint x: 573, endPoint y: 226, distance: 48.1
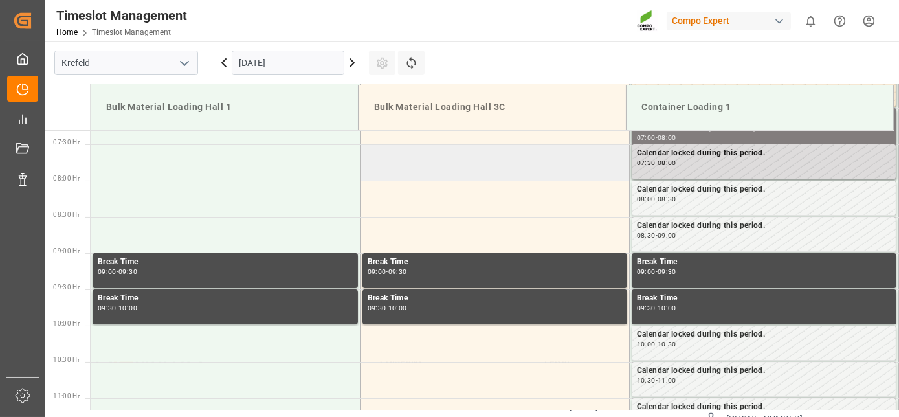
drag, startPoint x: 492, startPoint y: 173, endPoint x: 474, endPoint y: 130, distance: 46.7
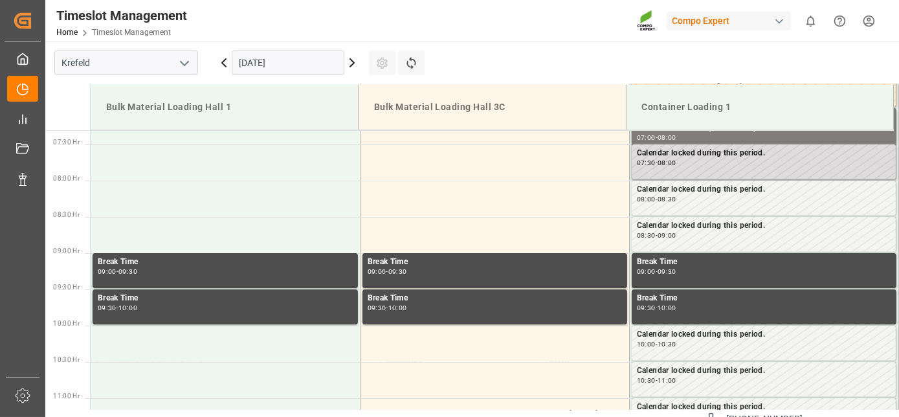
scroll to position [526, 0]
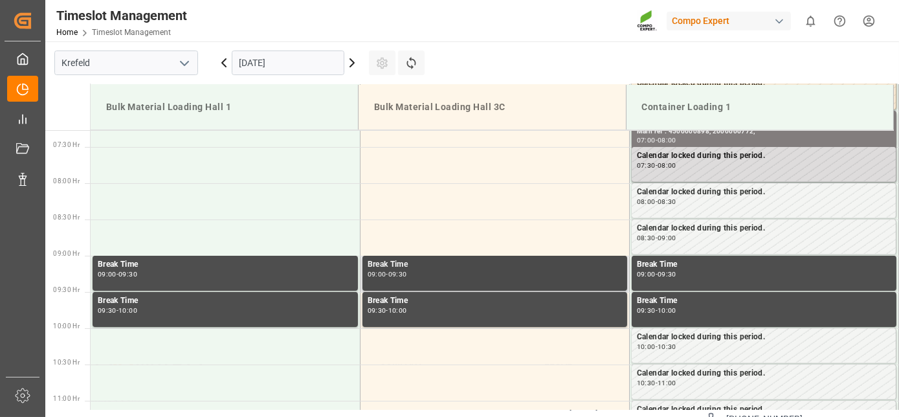
drag, startPoint x: 475, startPoint y: 127, endPoint x: 481, endPoint y: 256, distance: 128.9
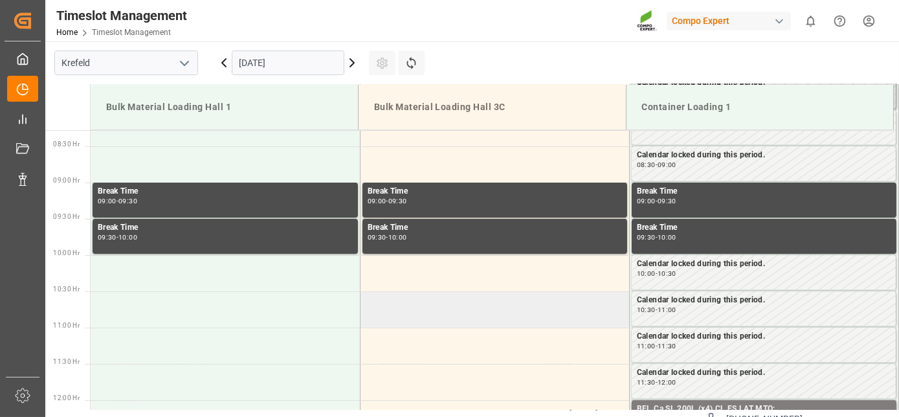
scroll to position [662, 0]
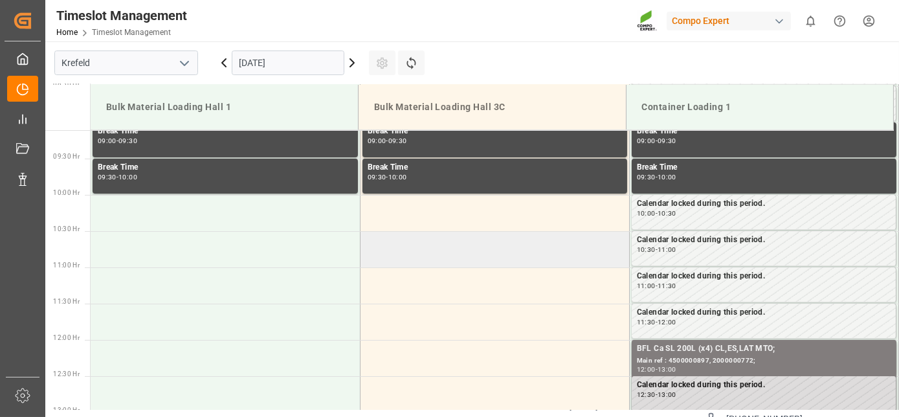
drag, startPoint x: 479, startPoint y: 290, endPoint x: 490, endPoint y: 341, distance: 52.3
